Goal: Transaction & Acquisition: Purchase product/service

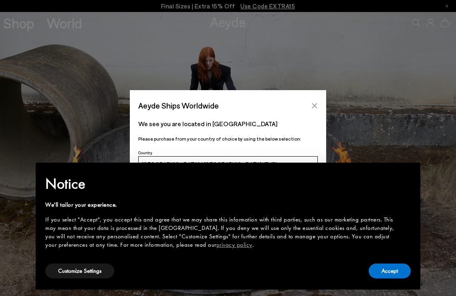
click at [312, 103] on icon "Close" at bounding box center [314, 106] width 6 height 6
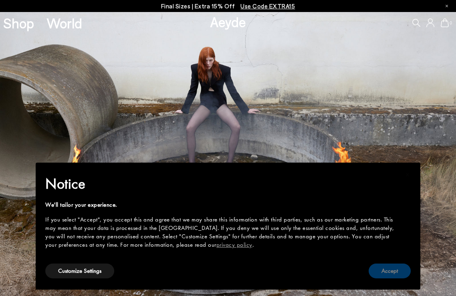
click at [383, 270] on button "Accept" at bounding box center [389, 271] width 42 height 15
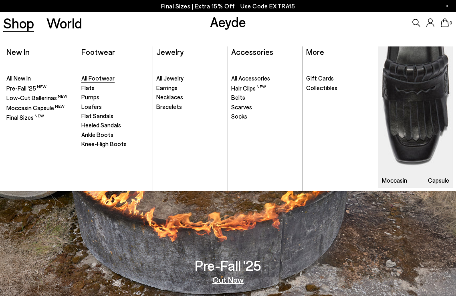
click at [112, 78] on span "All Footwear" at bounding box center [97, 77] width 33 height 7
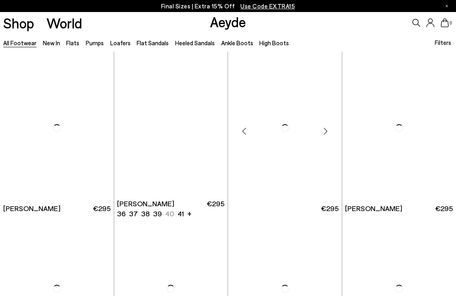
scroll to position [970, 0]
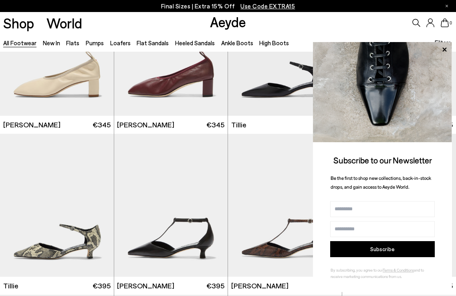
scroll to position [1688, 0]
click at [445, 51] on icon at bounding box center [444, 49] width 4 height 4
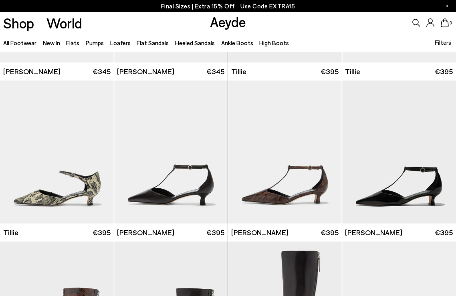
scroll to position [1734, 0]
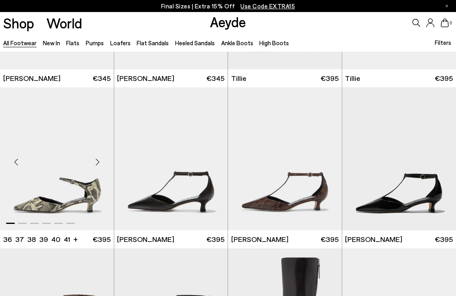
click at [96, 159] on div "Next slide" at bounding box center [98, 162] width 24 height 24
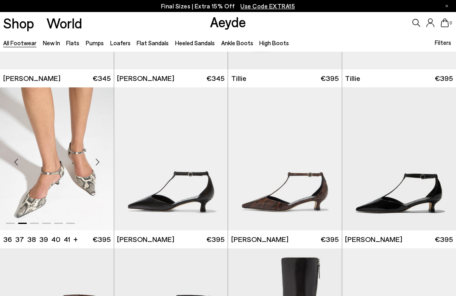
click at [96, 159] on div "Next slide" at bounding box center [98, 162] width 24 height 24
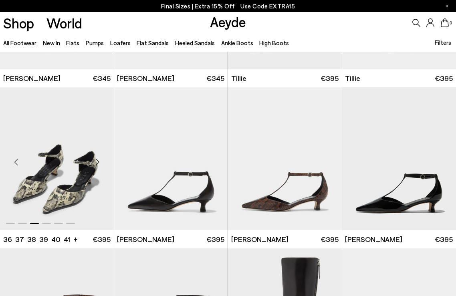
click at [96, 158] on div "Next slide" at bounding box center [98, 162] width 24 height 24
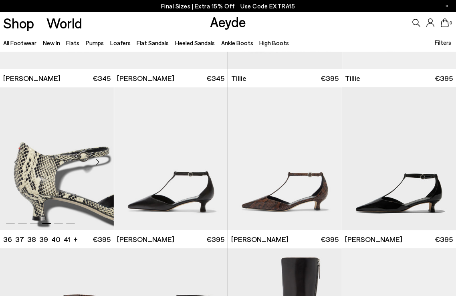
click at [96, 158] on div "Next slide" at bounding box center [98, 162] width 24 height 24
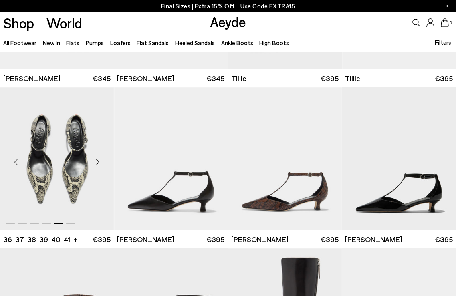
click at [96, 158] on div "Next slide" at bounding box center [98, 162] width 24 height 24
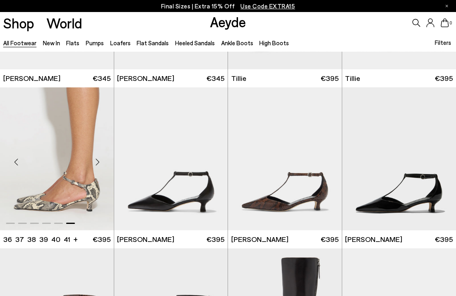
click at [96, 158] on div "Next slide" at bounding box center [98, 162] width 24 height 24
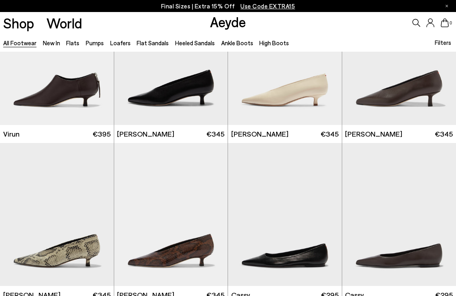
scroll to position [2256, 0]
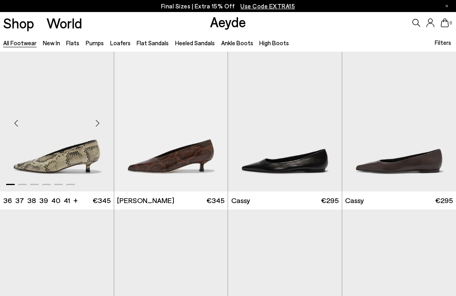
click at [99, 122] on div "Next slide" at bounding box center [98, 123] width 24 height 24
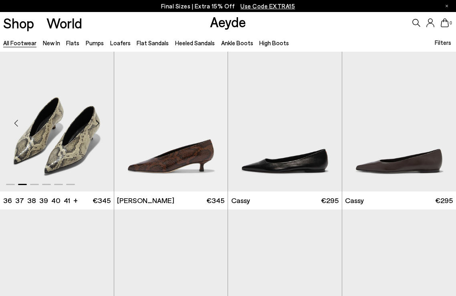
click at [99, 122] on div "Next slide" at bounding box center [98, 123] width 24 height 24
